Goal: Information Seeking & Learning: Understand process/instructions

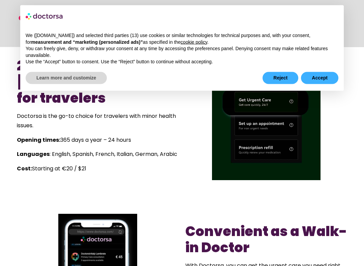
scroll to position [281, 0]
click at [277, 141] on img at bounding box center [266, 126] width 108 height 108
click at [267, 135] on img at bounding box center [266, 126] width 108 height 108
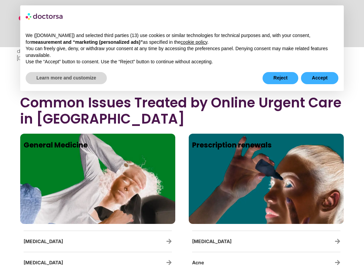
scroll to position [1010, 0]
click at [266, 162] on div at bounding box center [266, 190] width 148 height 61
click at [268, 165] on div at bounding box center [266, 190] width 148 height 61
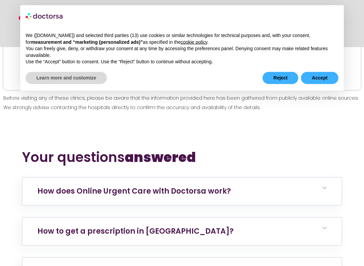
scroll to position [4019, 0]
click at [322, 178] on h6 "How does Online Urgent Care with Doctorsa work?" at bounding box center [181, 192] width 319 height 28
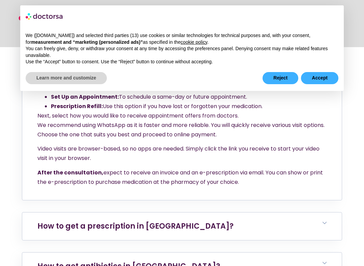
scroll to position [4157, 0]
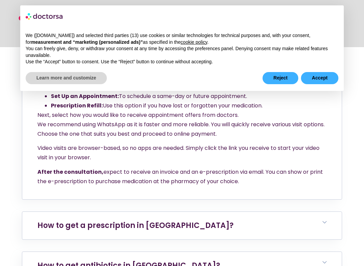
click at [328, 228] on h6 "How to get antibiotics in Spain?" at bounding box center [181, 266] width 319 height 28
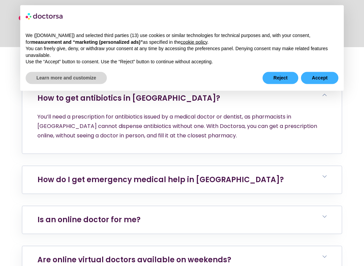
scroll to position [4326, 0]
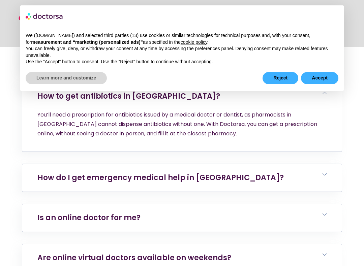
click at [323, 228] on icon at bounding box center [324, 255] width 4 height 4
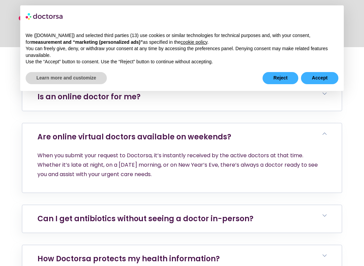
scroll to position [4450, 0]
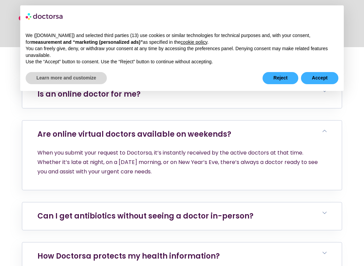
click at [324, 202] on h6 "Can I get antibiotics without seeing a doctor in-person?" at bounding box center [181, 216] width 319 height 28
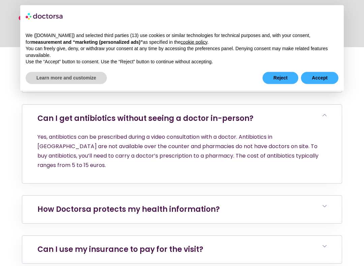
scroll to position [4547, 0]
click at [327, 228] on h6 "Can I use my insurance to pay for the visit?" at bounding box center [181, 250] width 319 height 28
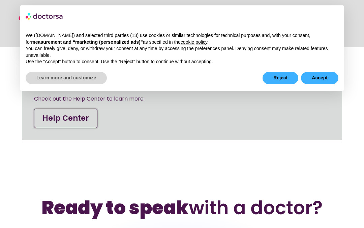
scroll to position [4825, 0]
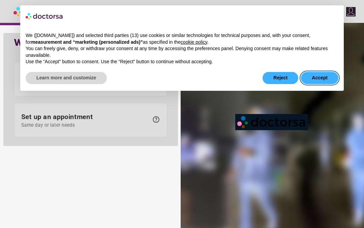
click at [323, 77] on button "Accept" at bounding box center [319, 78] width 37 height 12
